Goal: Find specific page/section: Find specific page/section

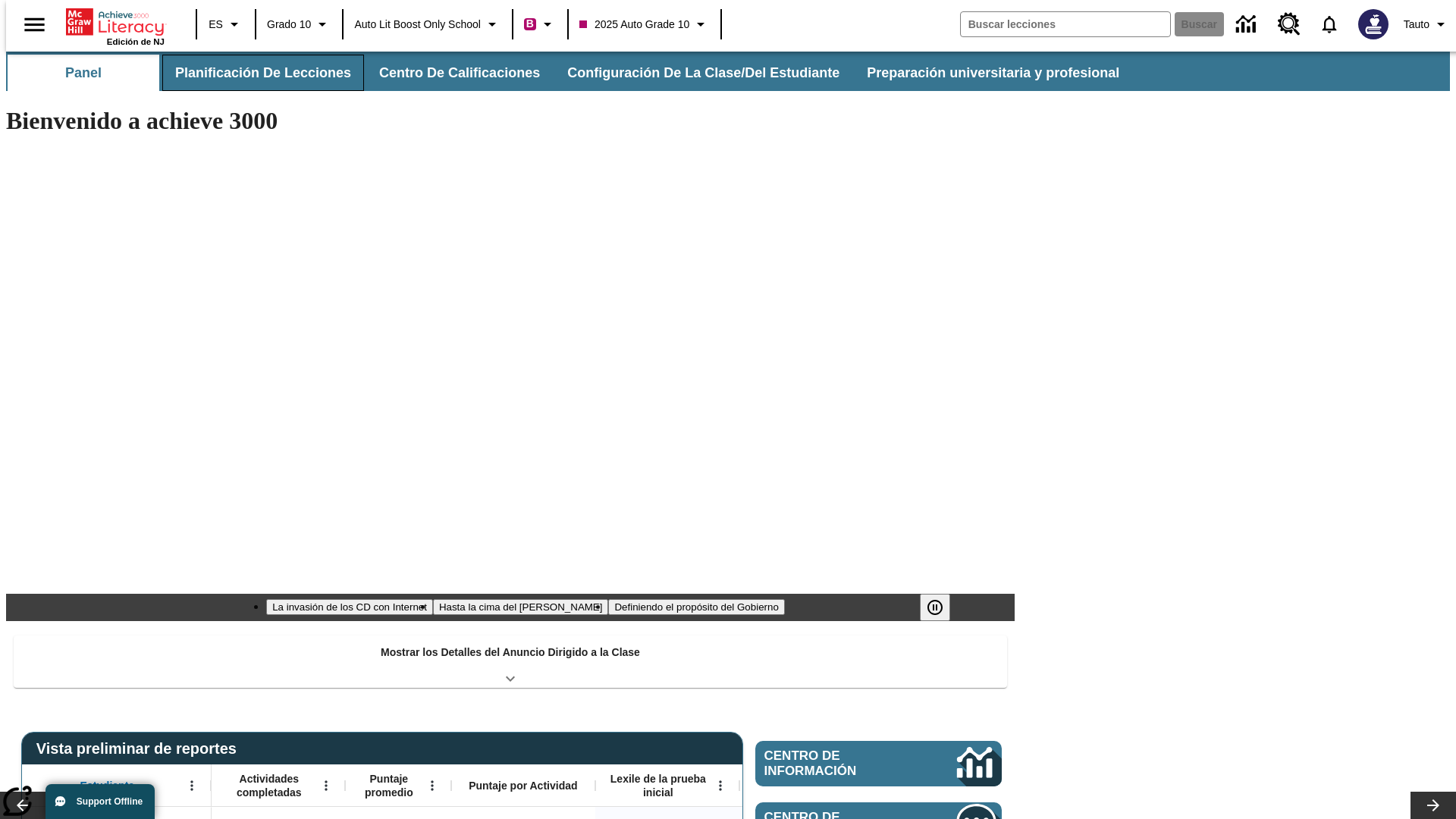
click at [254, 73] on button "Planificación de lecciones" at bounding box center [264, 73] width 202 height 37
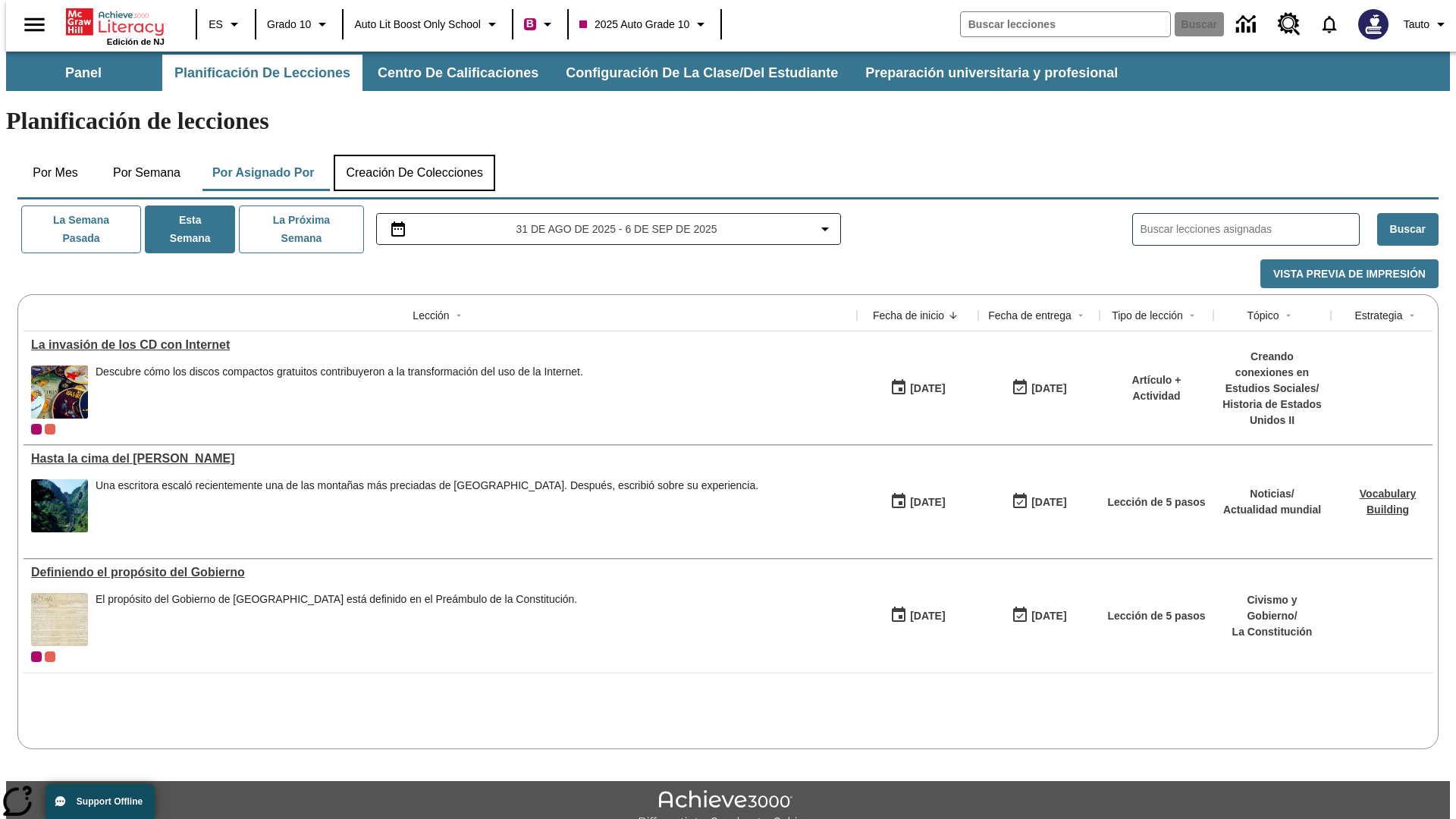
click at [414, 155] on button "Creación de colecciones" at bounding box center [414, 173] width 162 height 37
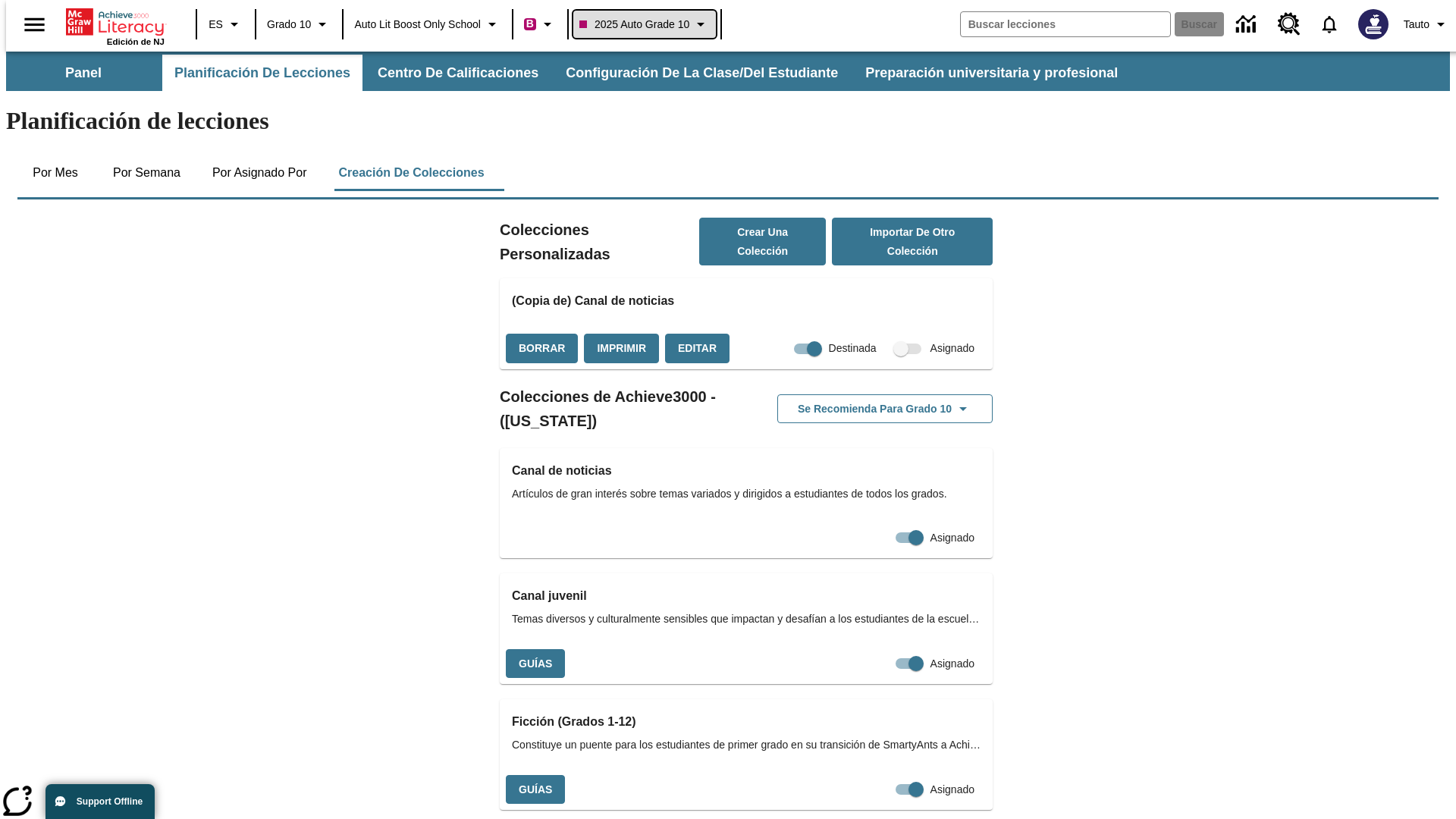
click at [649, 24] on span "2025 Auto Grade 10" at bounding box center [634, 24] width 110 height 16
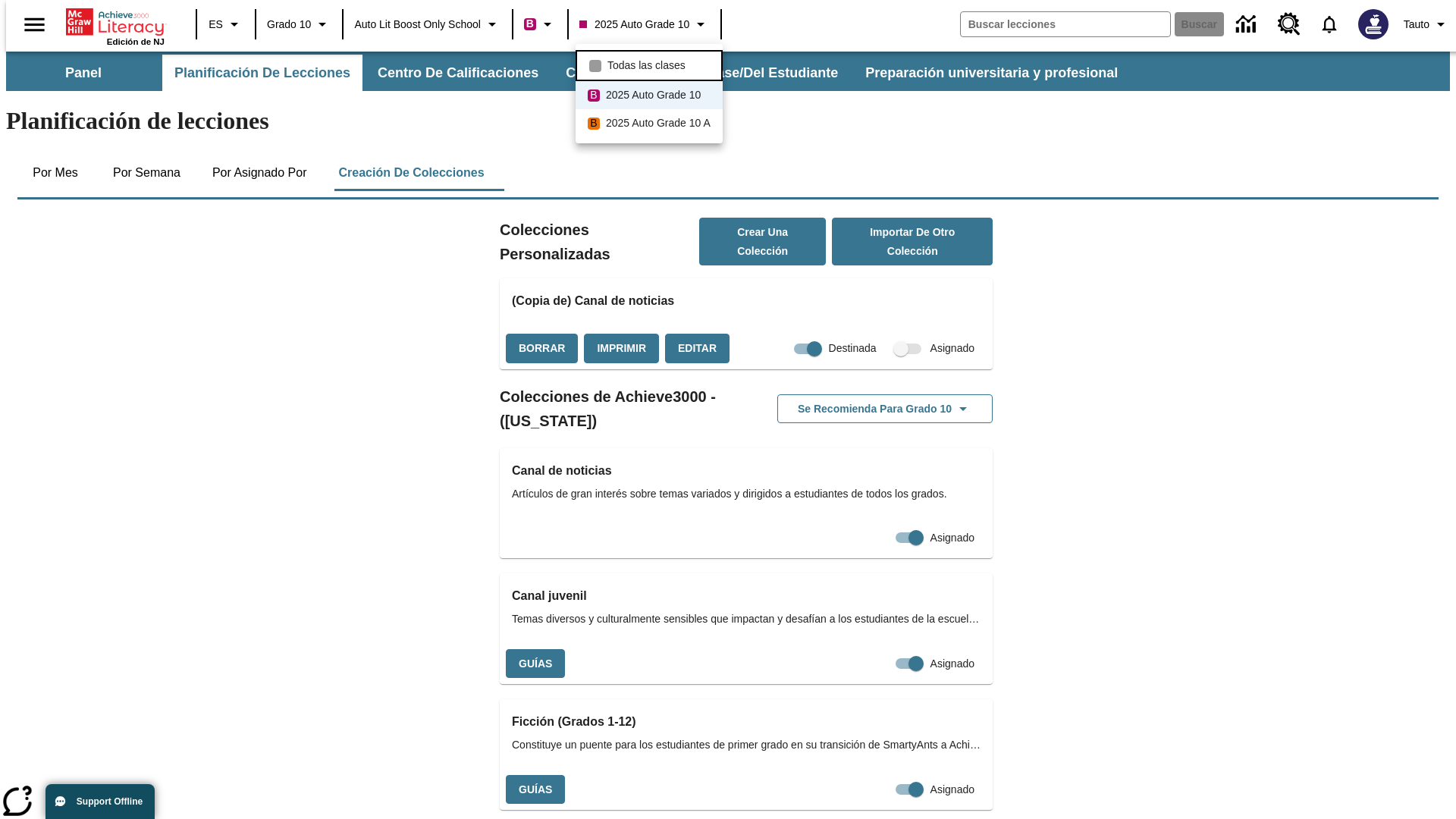
click at [651, 63] on span "Todas las clases" at bounding box center [646, 65] width 78 height 16
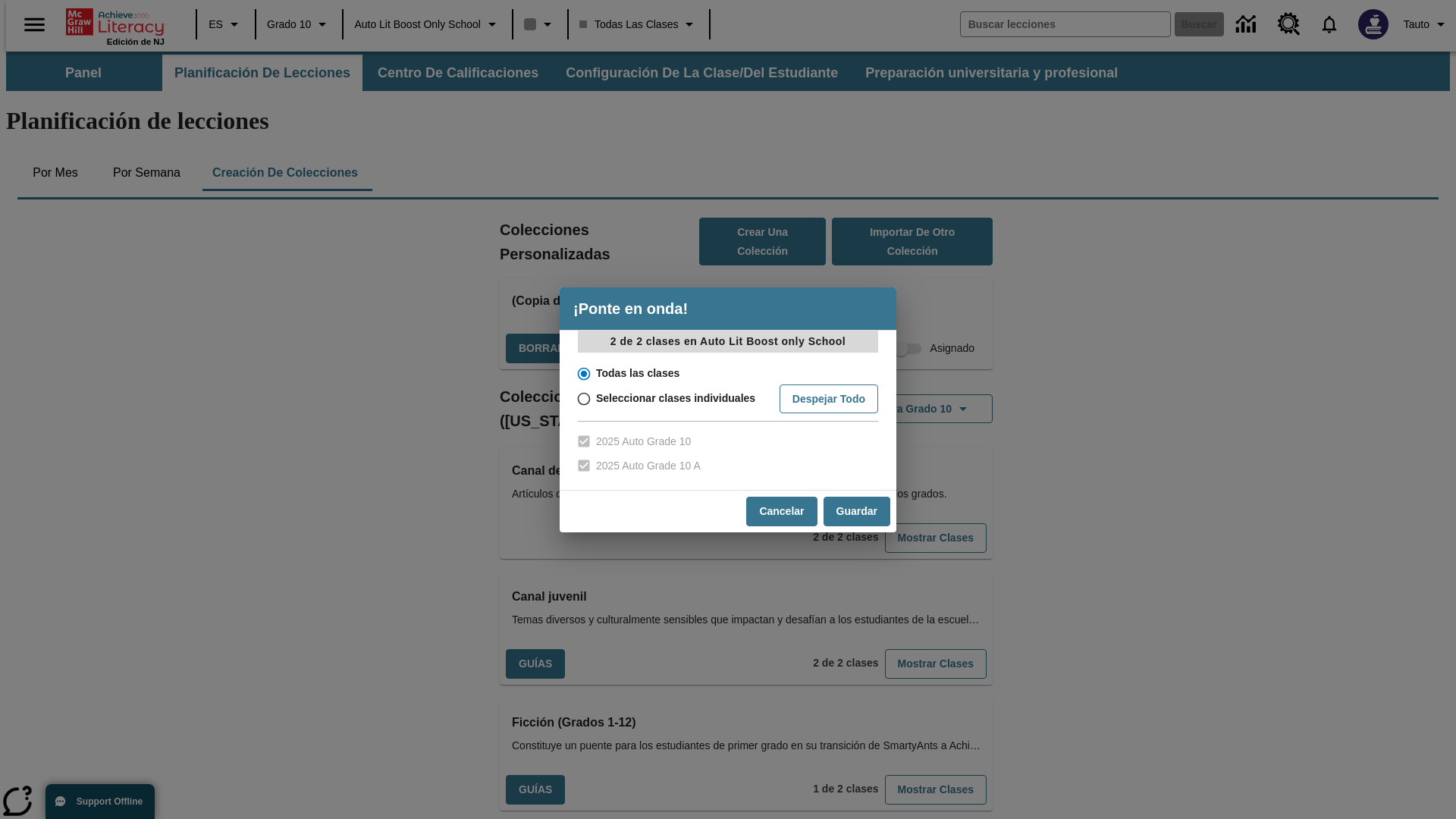
click at [583, 373] on input "Todas las clases" at bounding box center [583, 374] width 27 height 21
click at [780, 510] on button "Cancelar" at bounding box center [781, 510] width 70 height 30
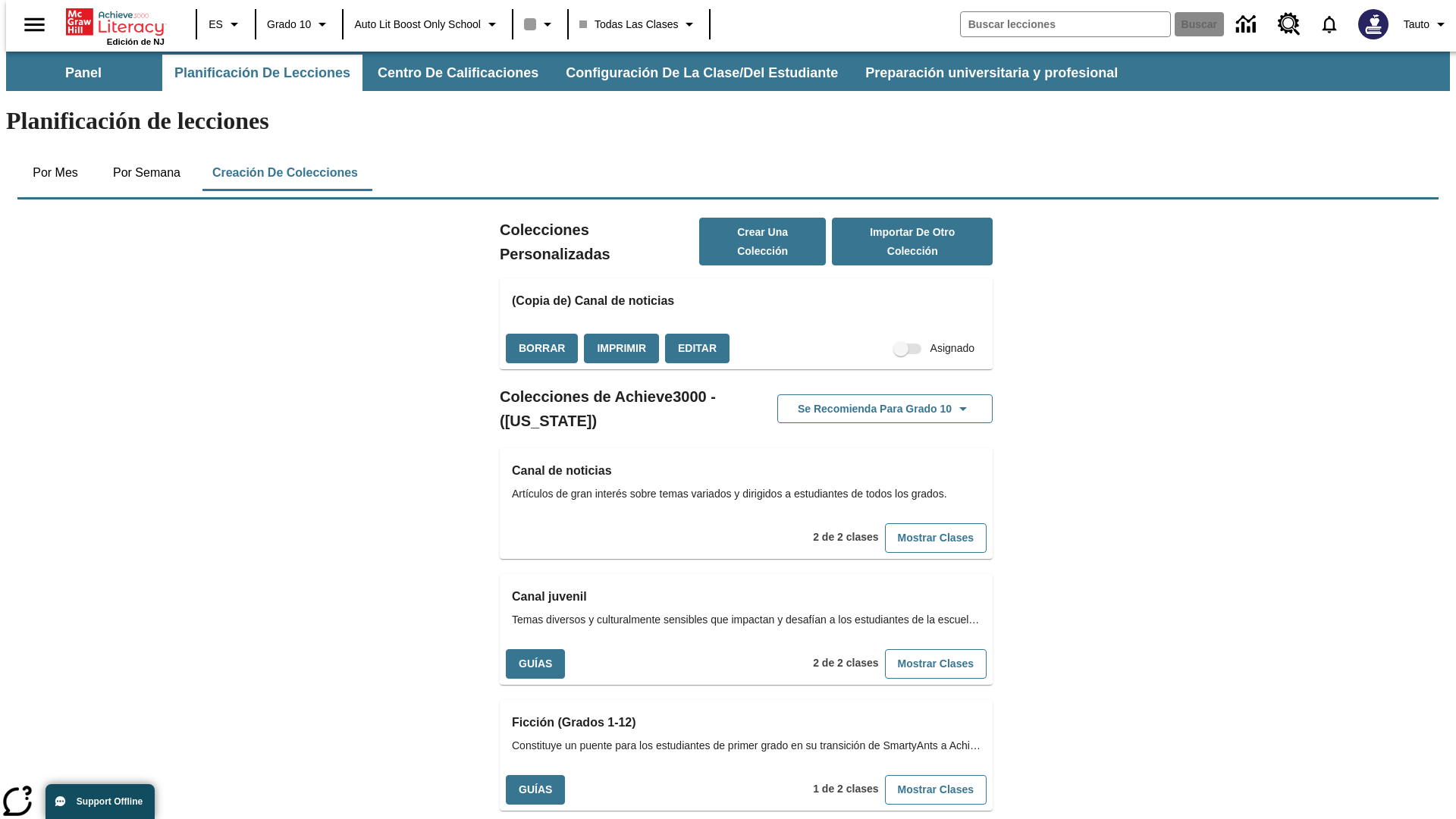
scroll to position [446, 0]
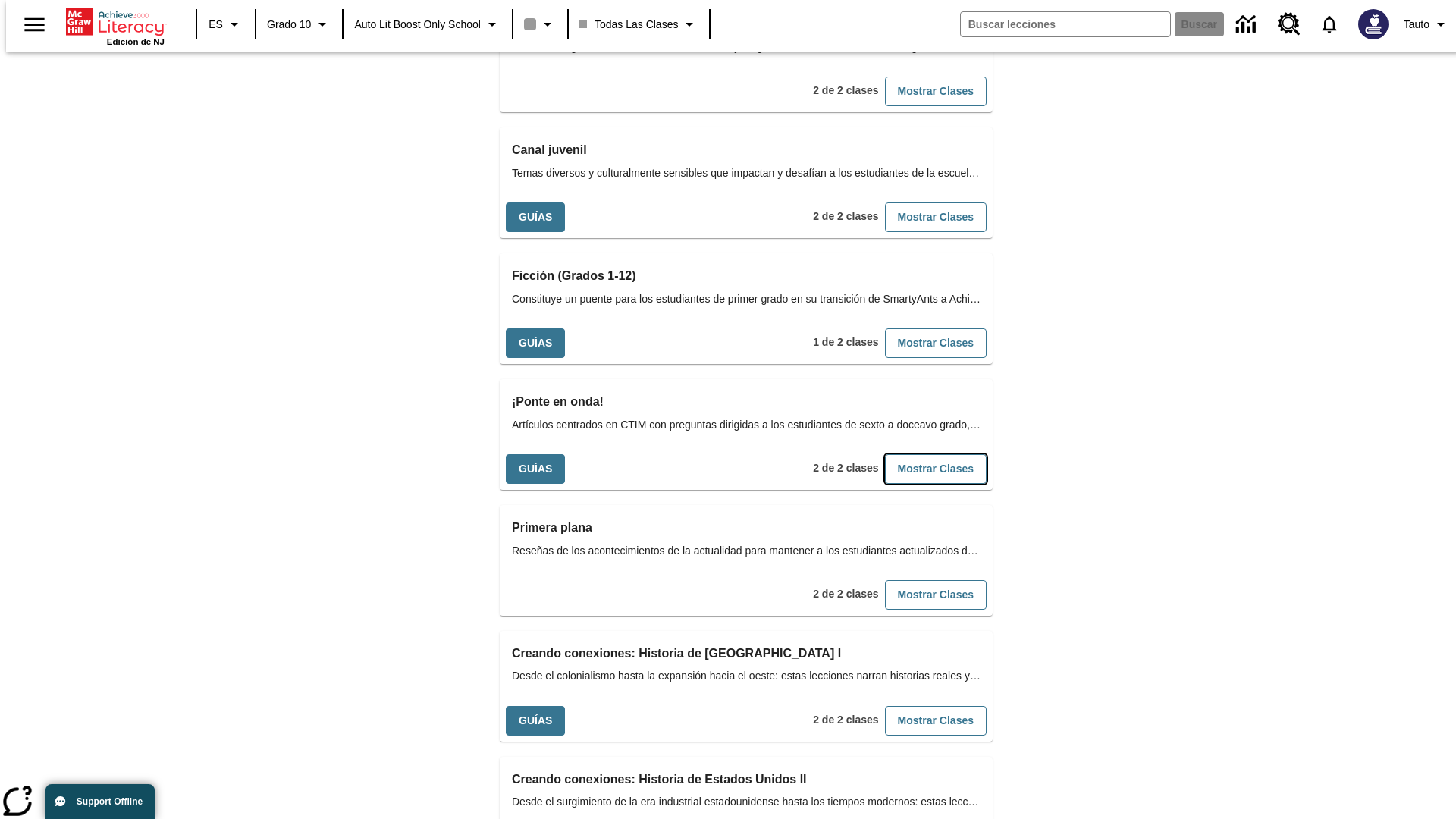
click at [911, 454] on button "Mostrar Clases" at bounding box center [936, 468] width 102 height 30
